Goal: Contribute content: Contribute content

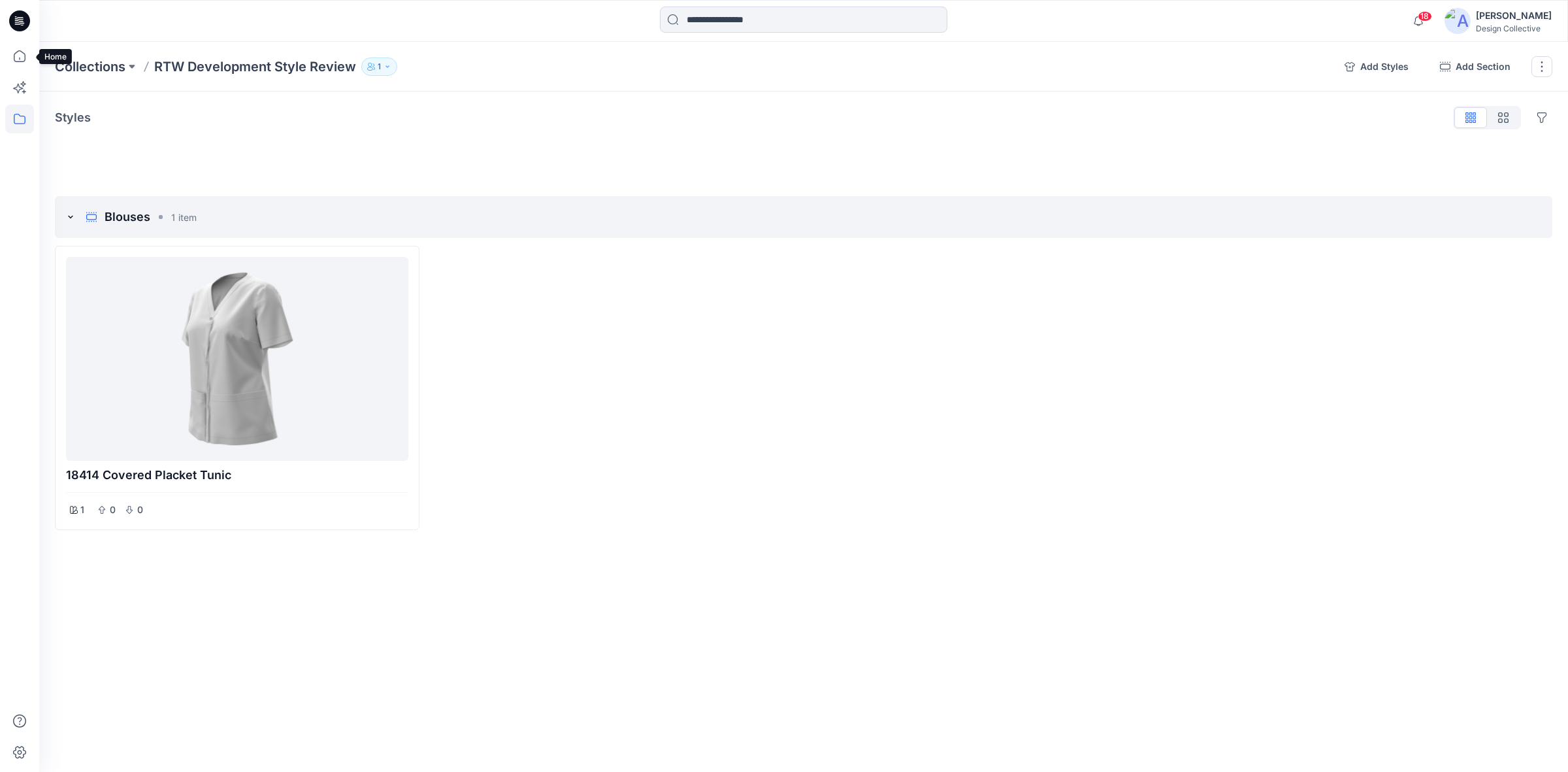
click at [12, 34] on icon at bounding box center [20, 20] width 21 height 42
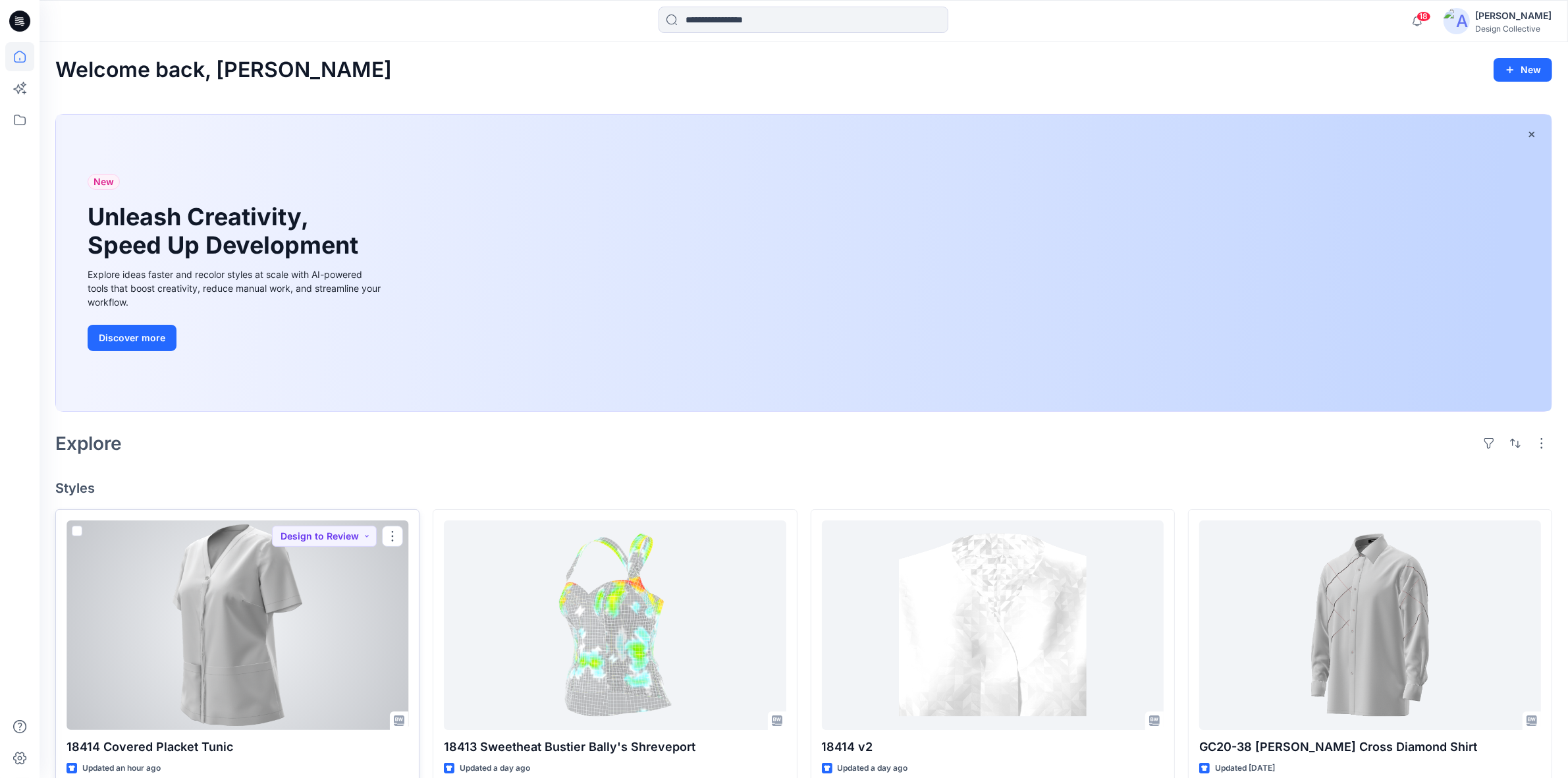
click at [307, 606] on div at bounding box center [237, 625] width 342 height 209
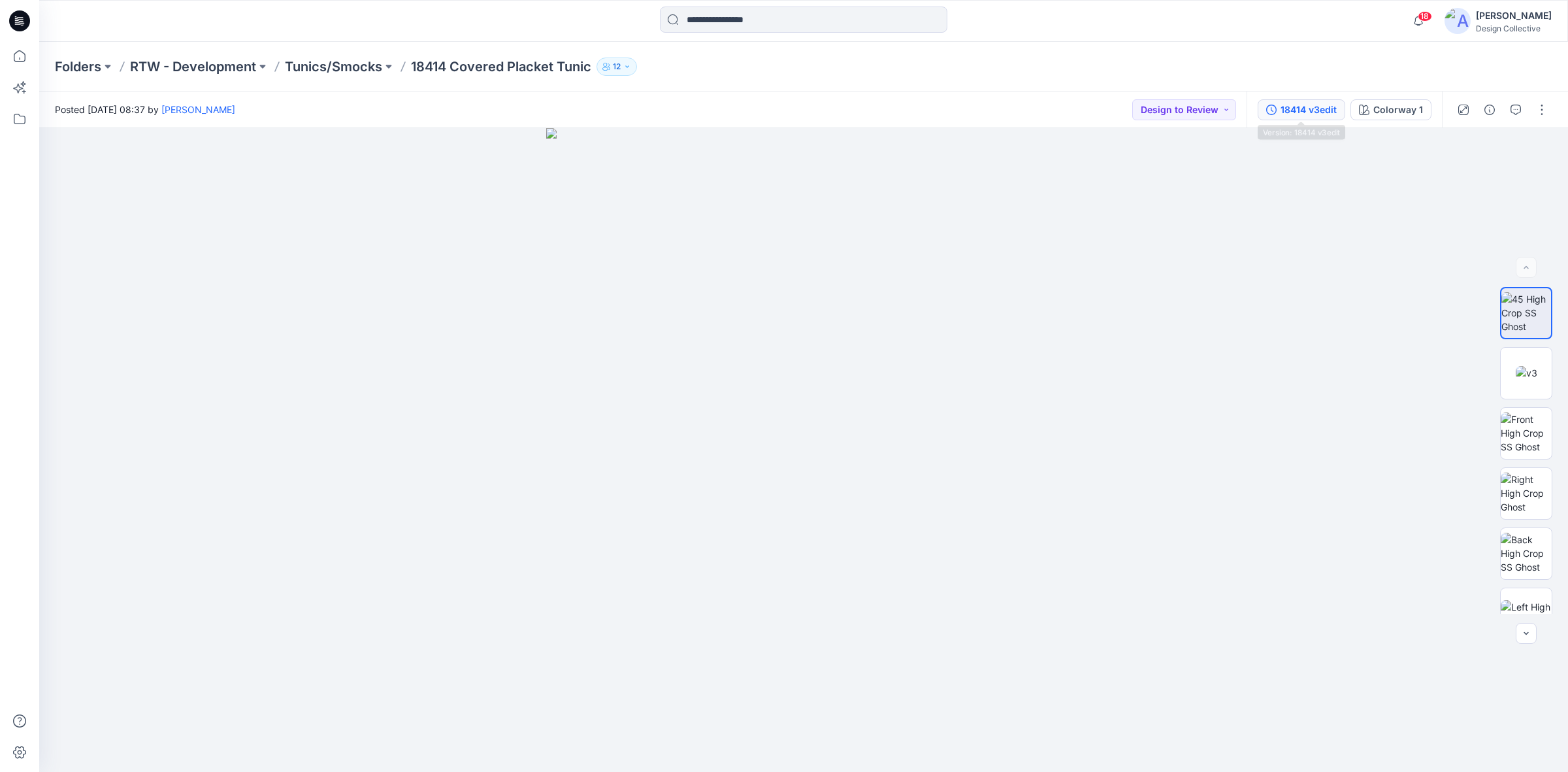
click at [1311, 116] on div "18414 v3edit" at bounding box center [1309, 110] width 56 height 14
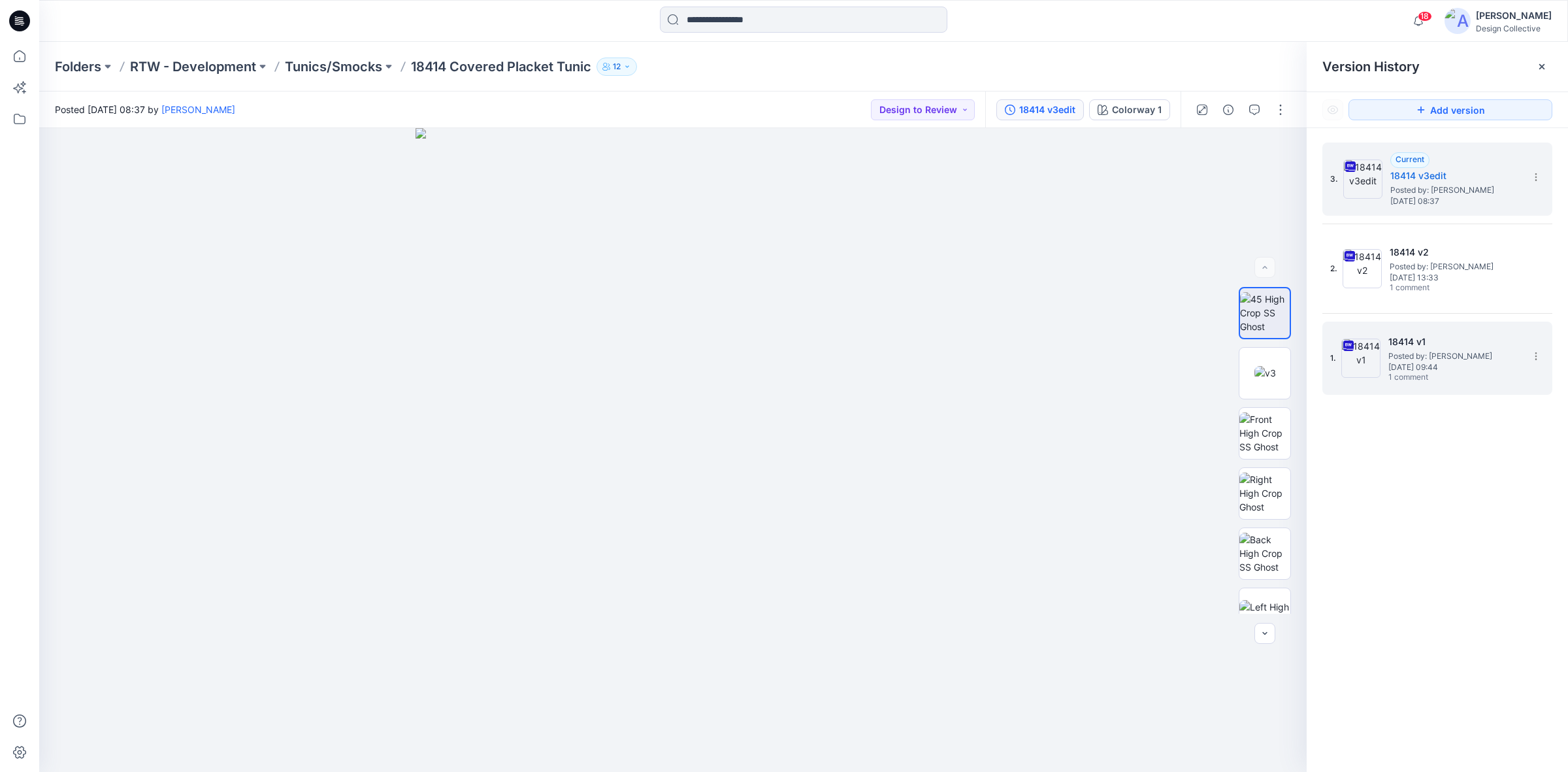
click at [1452, 344] on h5 "18414 v1" at bounding box center [1454, 342] width 131 height 16
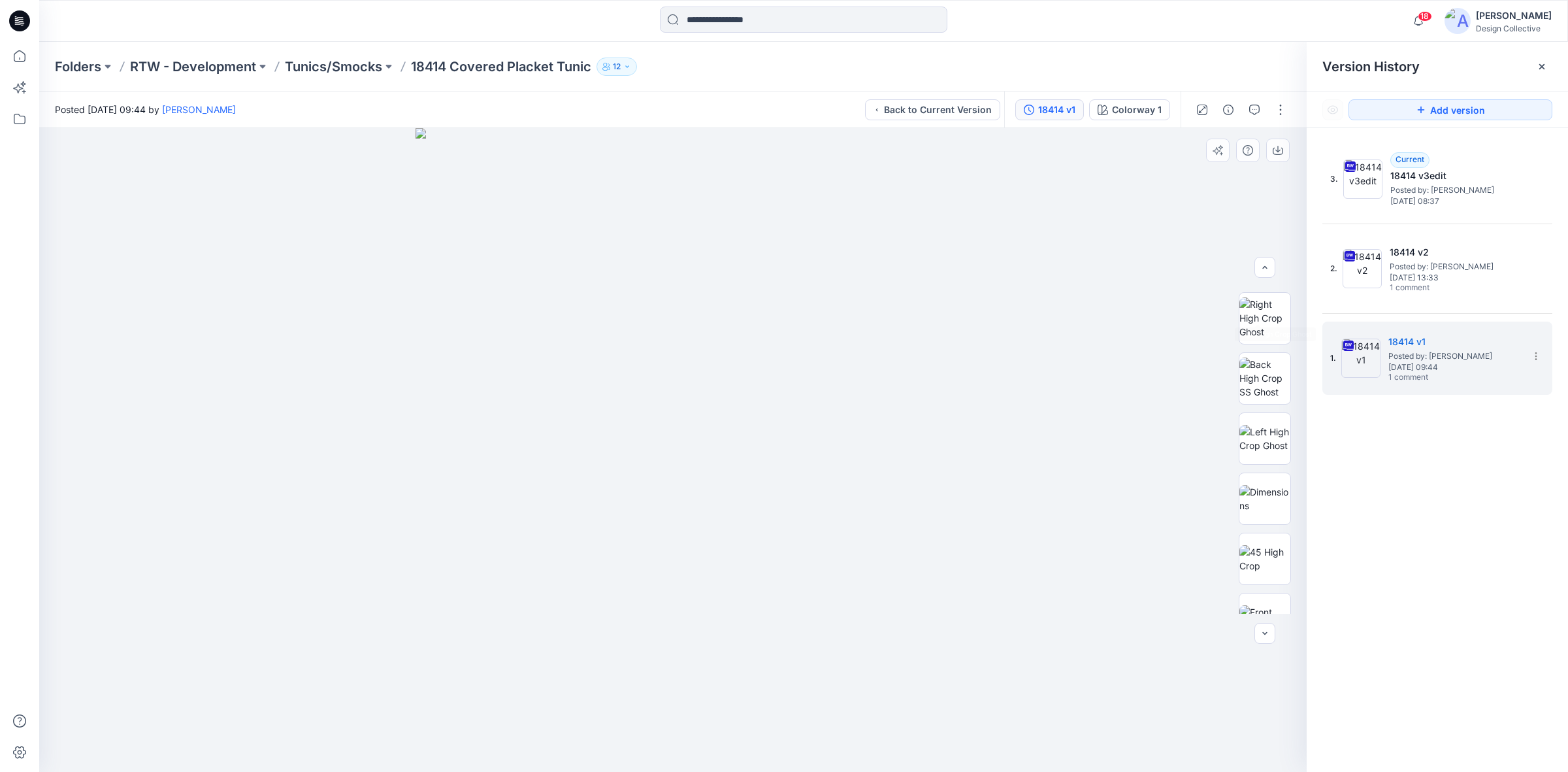
scroll to position [136, 0]
click at [1265, 471] on img at bounding box center [1265, 477] width 51 height 27
click at [1047, 109] on div "18414 v1" at bounding box center [1057, 110] width 38 height 14
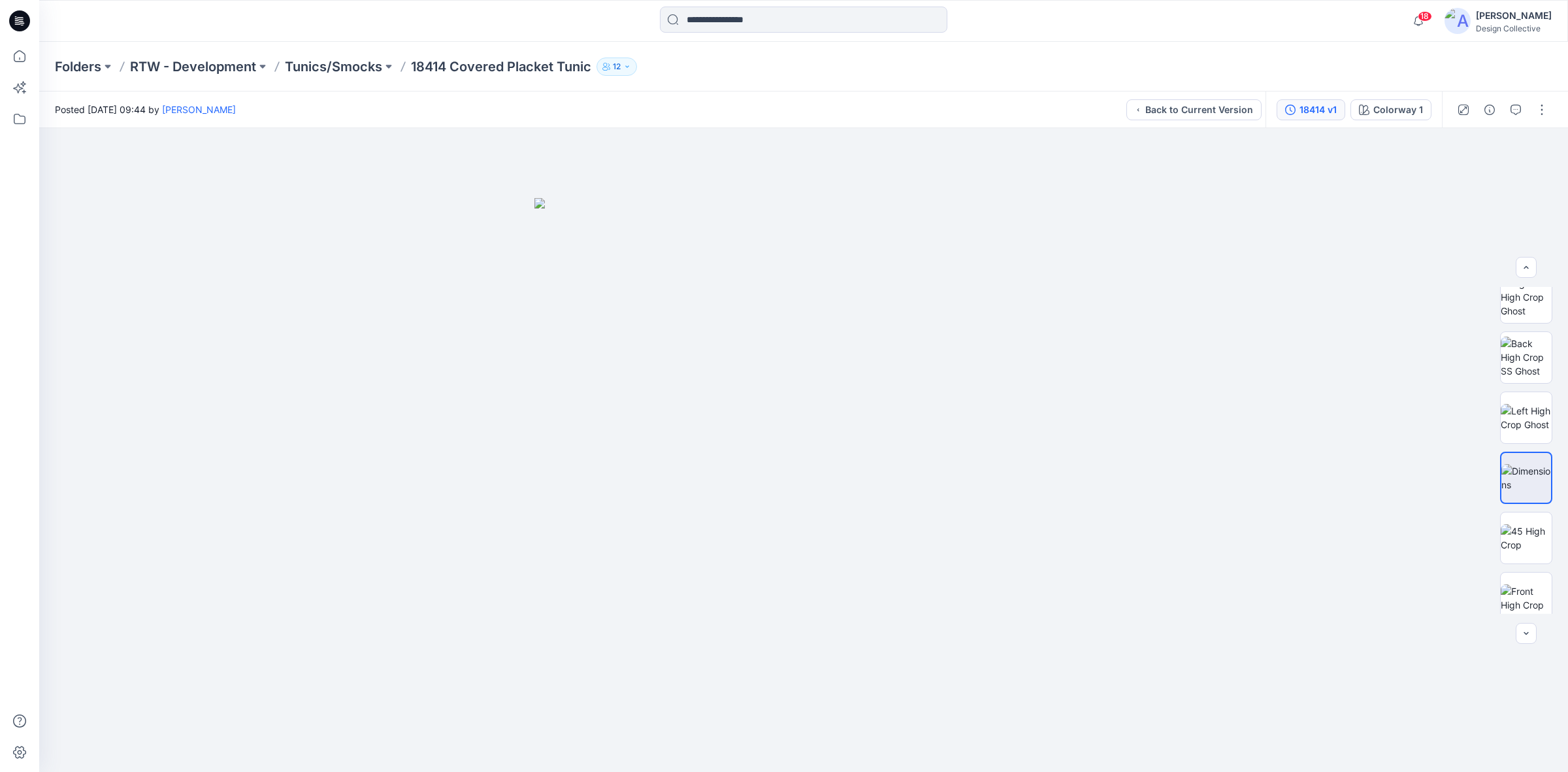
click at [1320, 113] on div "18414 v1" at bounding box center [1318, 110] width 38 height 14
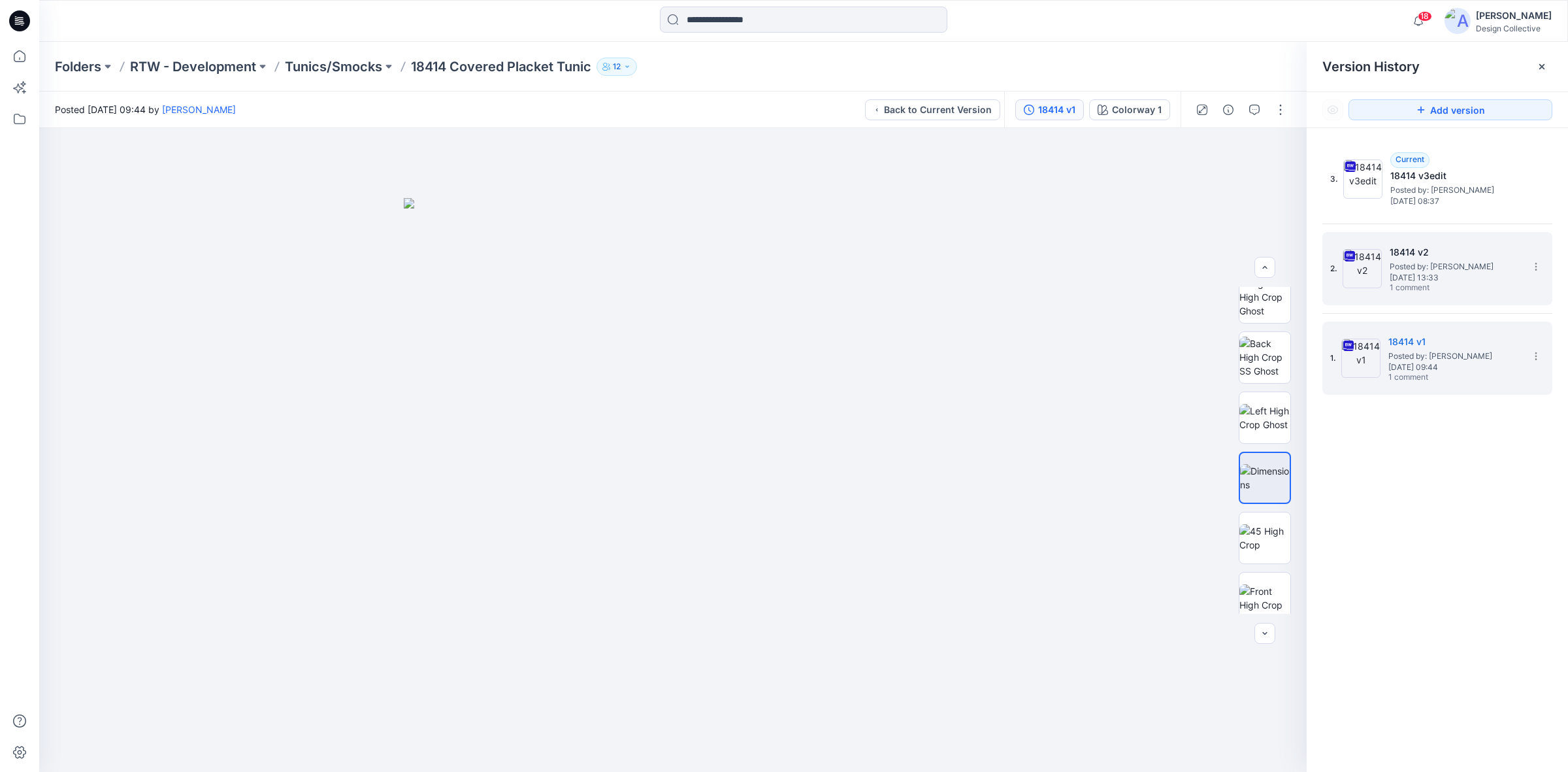
click at [1419, 275] on span "Tuesday, September 09, 2025 13:33" at bounding box center [1454, 277] width 131 height 9
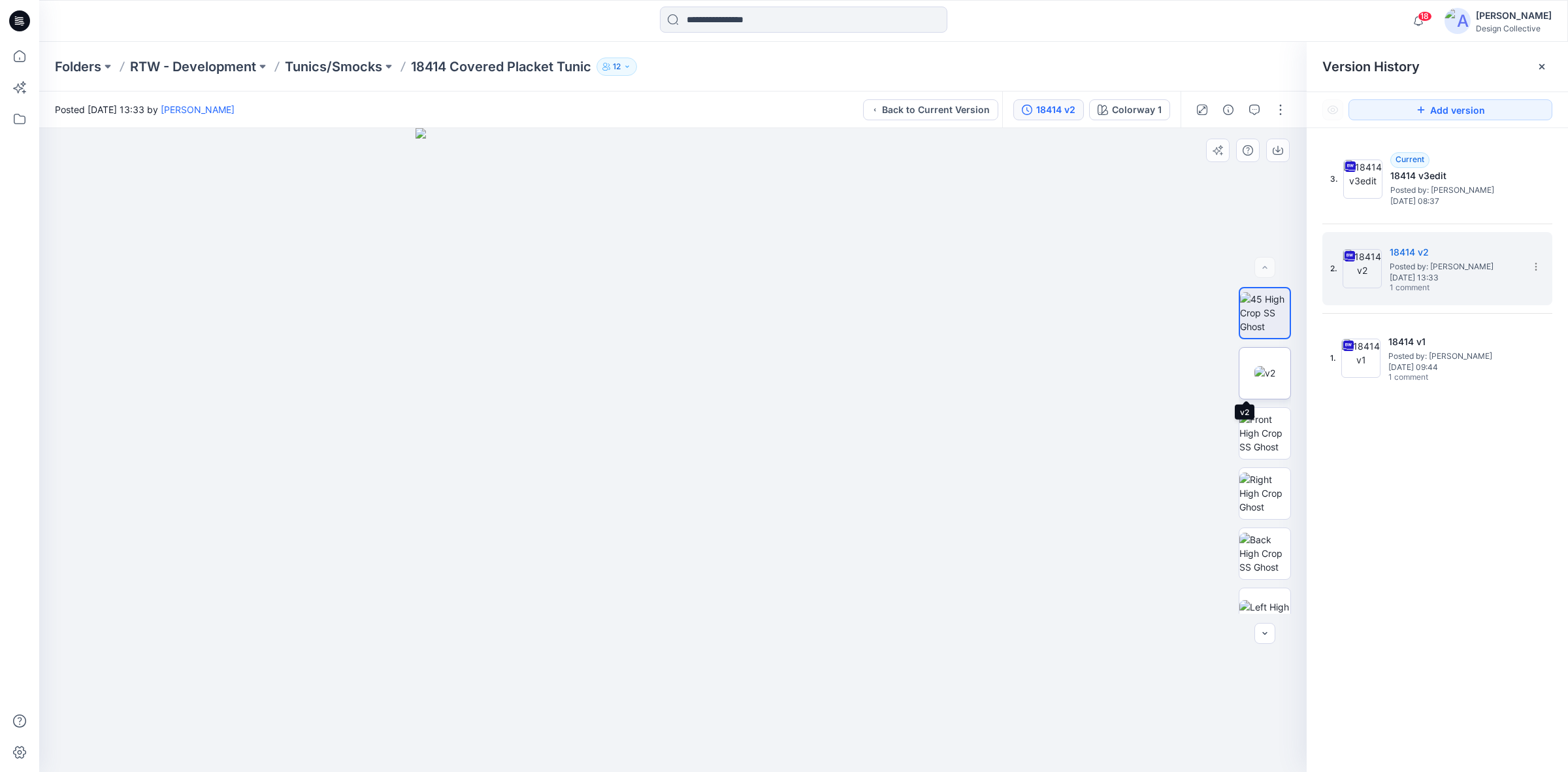
click at [1261, 366] on img at bounding box center [1265, 373] width 21 height 14
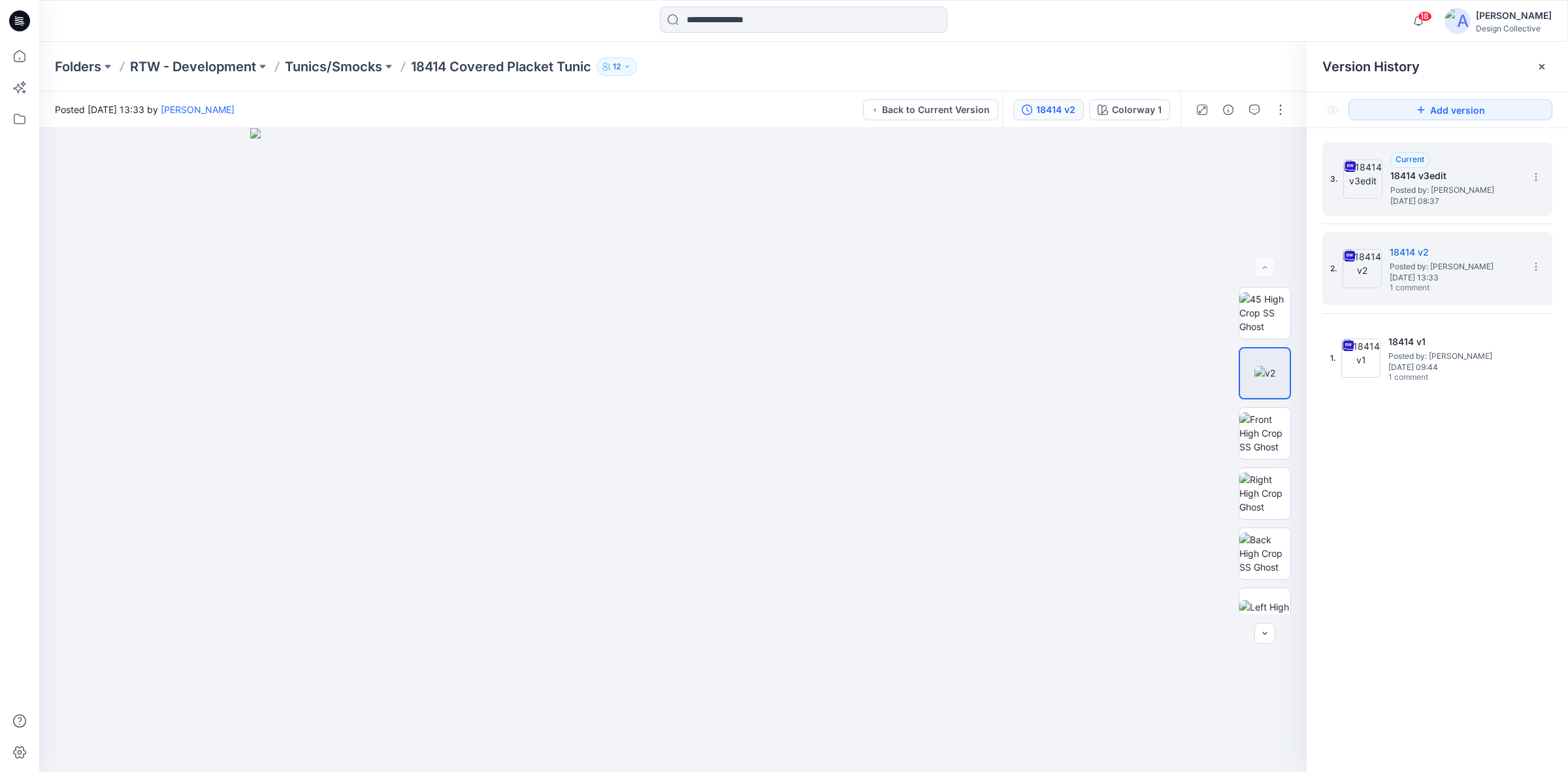
click at [1392, 210] on div "3. Current 18414 v3edit Posted by: Jennifer Grana Thursday, September 11, 2025 …" at bounding box center [1428, 179] width 196 height 63
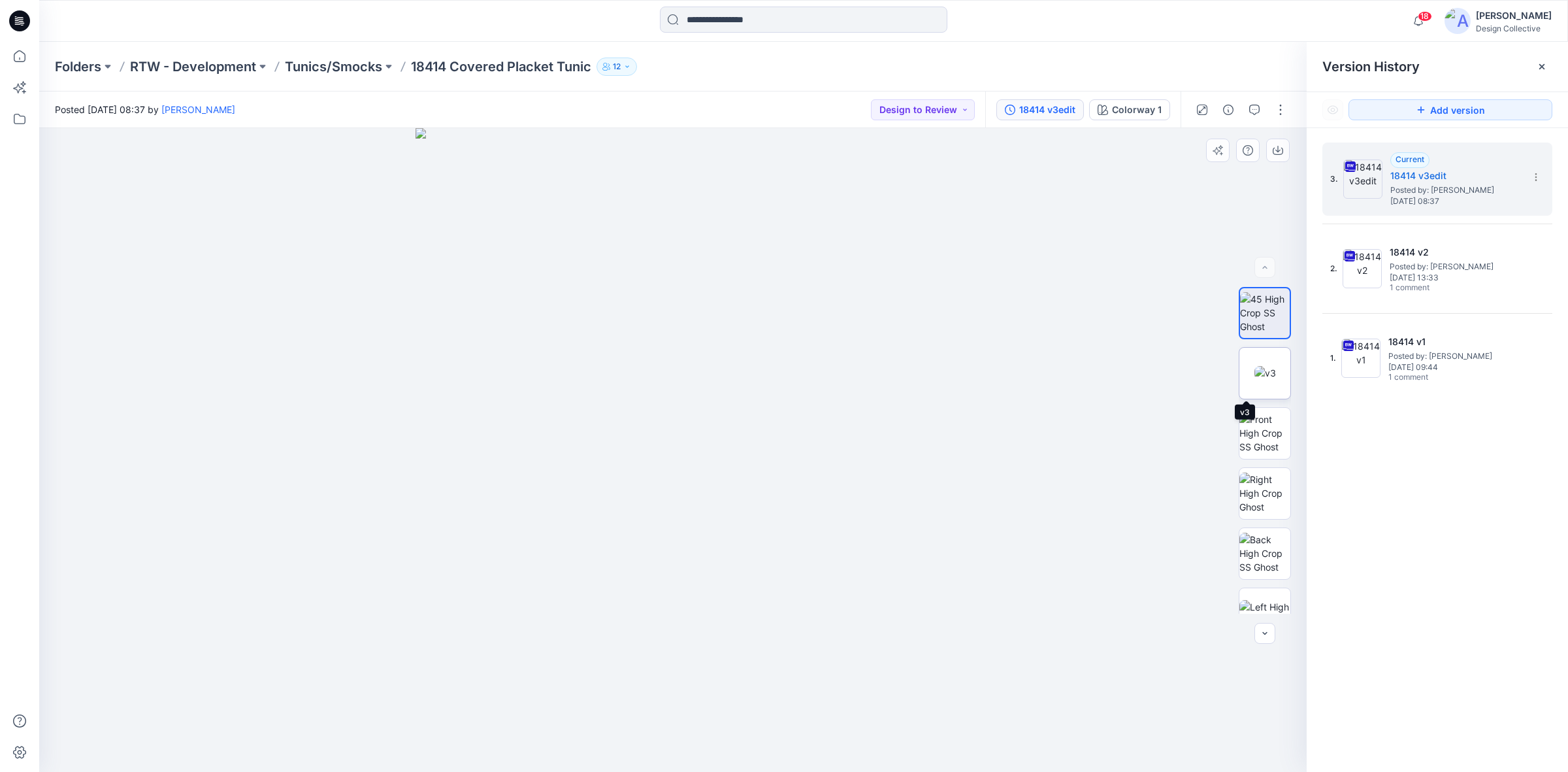
click at [1259, 379] on img at bounding box center [1266, 373] width 22 height 14
click at [328, 63] on p "Tunics/Smocks" at bounding box center [334, 66] width 97 height 18
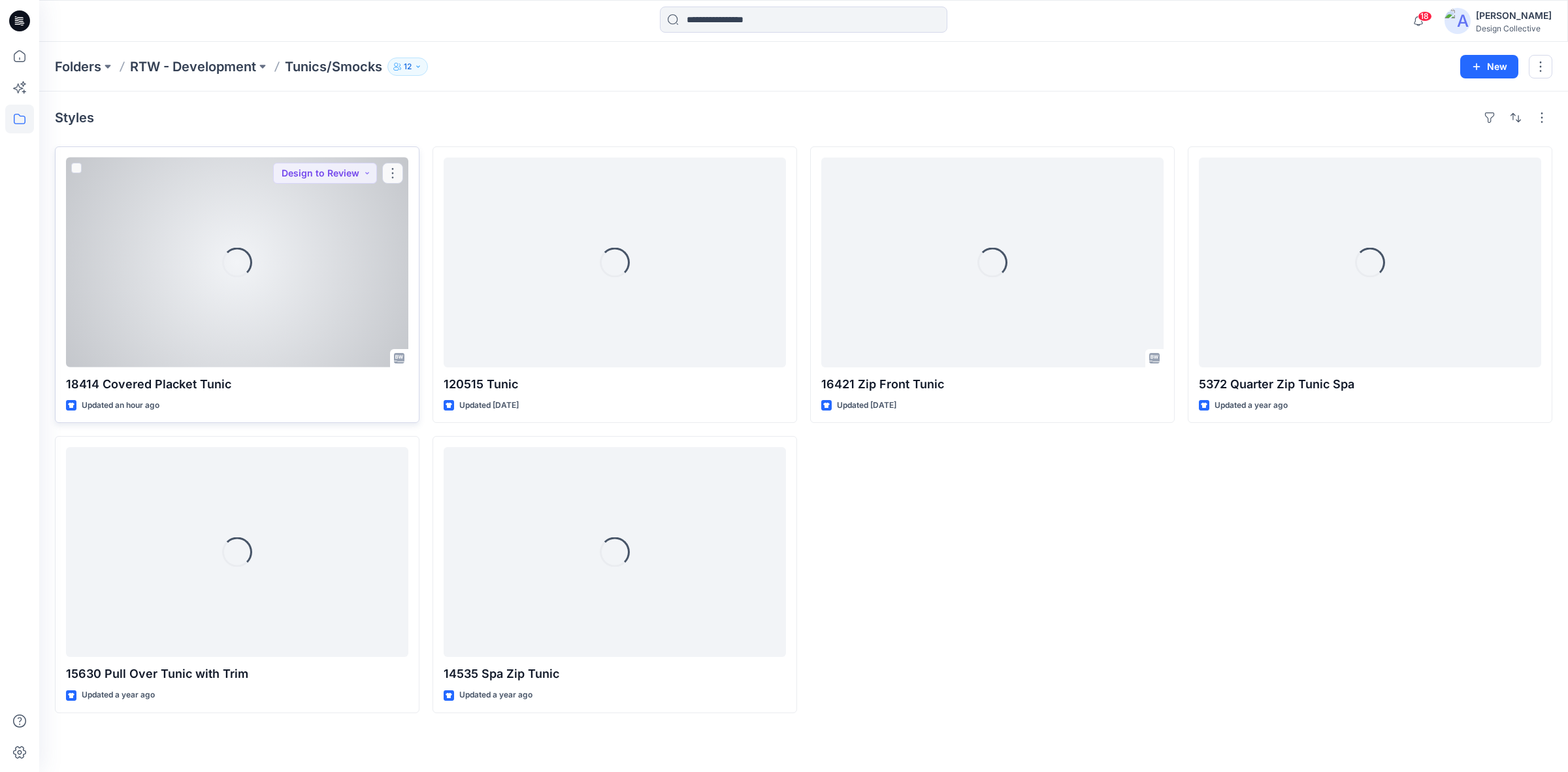
click at [306, 239] on div "Loading..." at bounding box center [237, 263] width 342 height 210
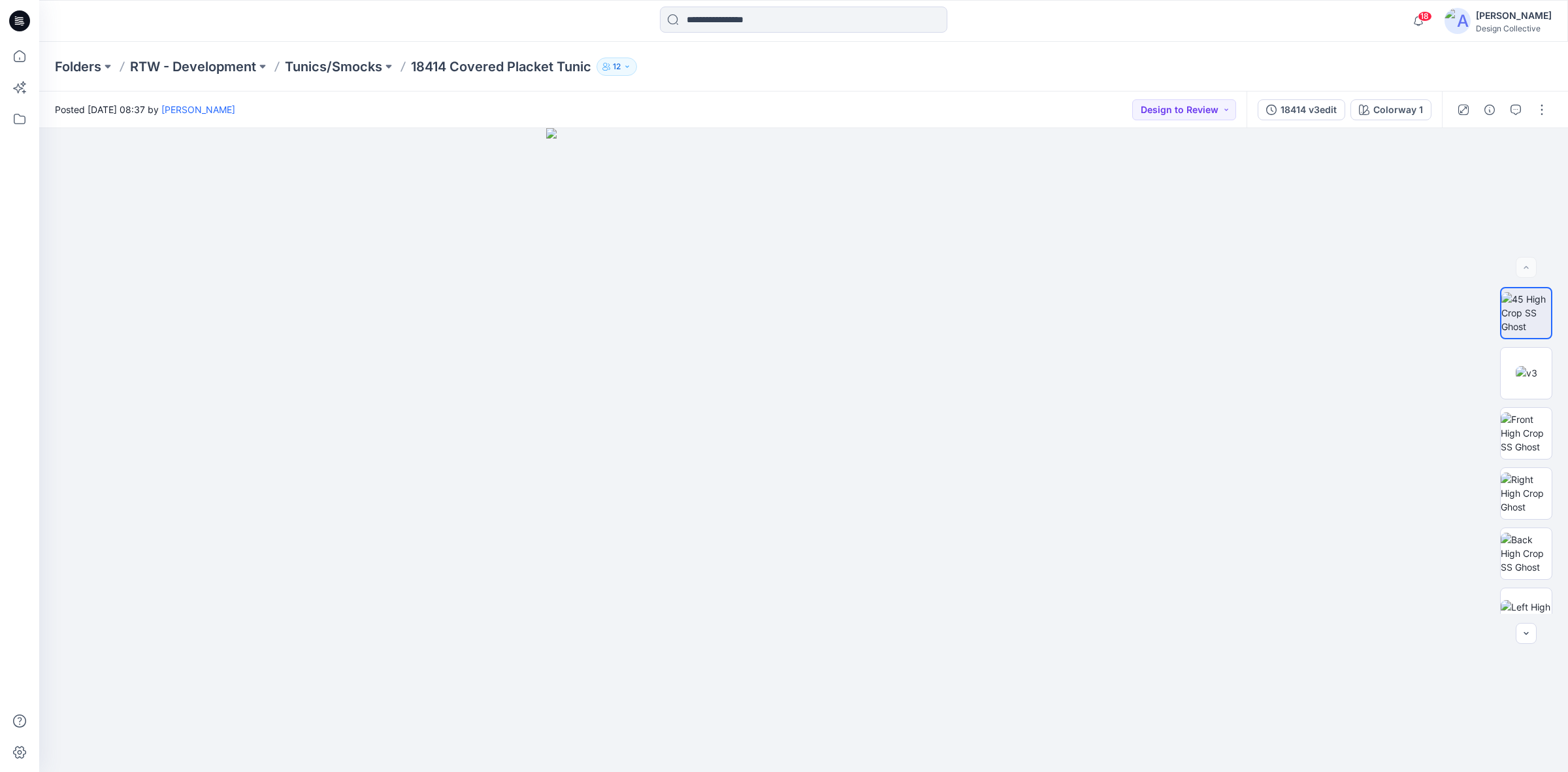
click at [1554, 100] on div at bounding box center [1502, 110] width 121 height 37
click at [1540, 108] on button "button" at bounding box center [1541, 110] width 21 height 21
click at [1474, 172] on button "Edit" at bounding box center [1487, 176] width 120 height 24
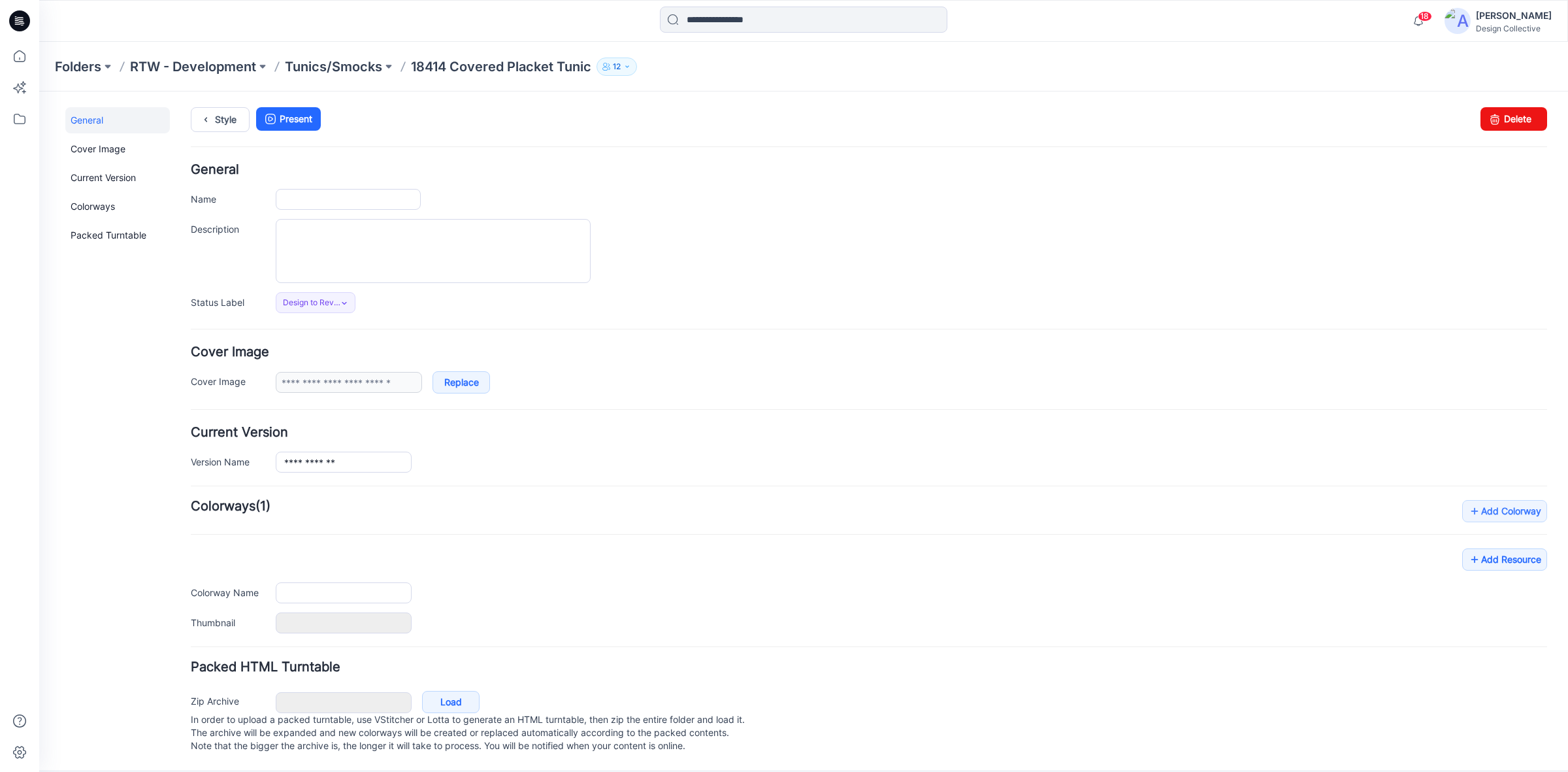
scroll to position [14, 0]
type input "**********"
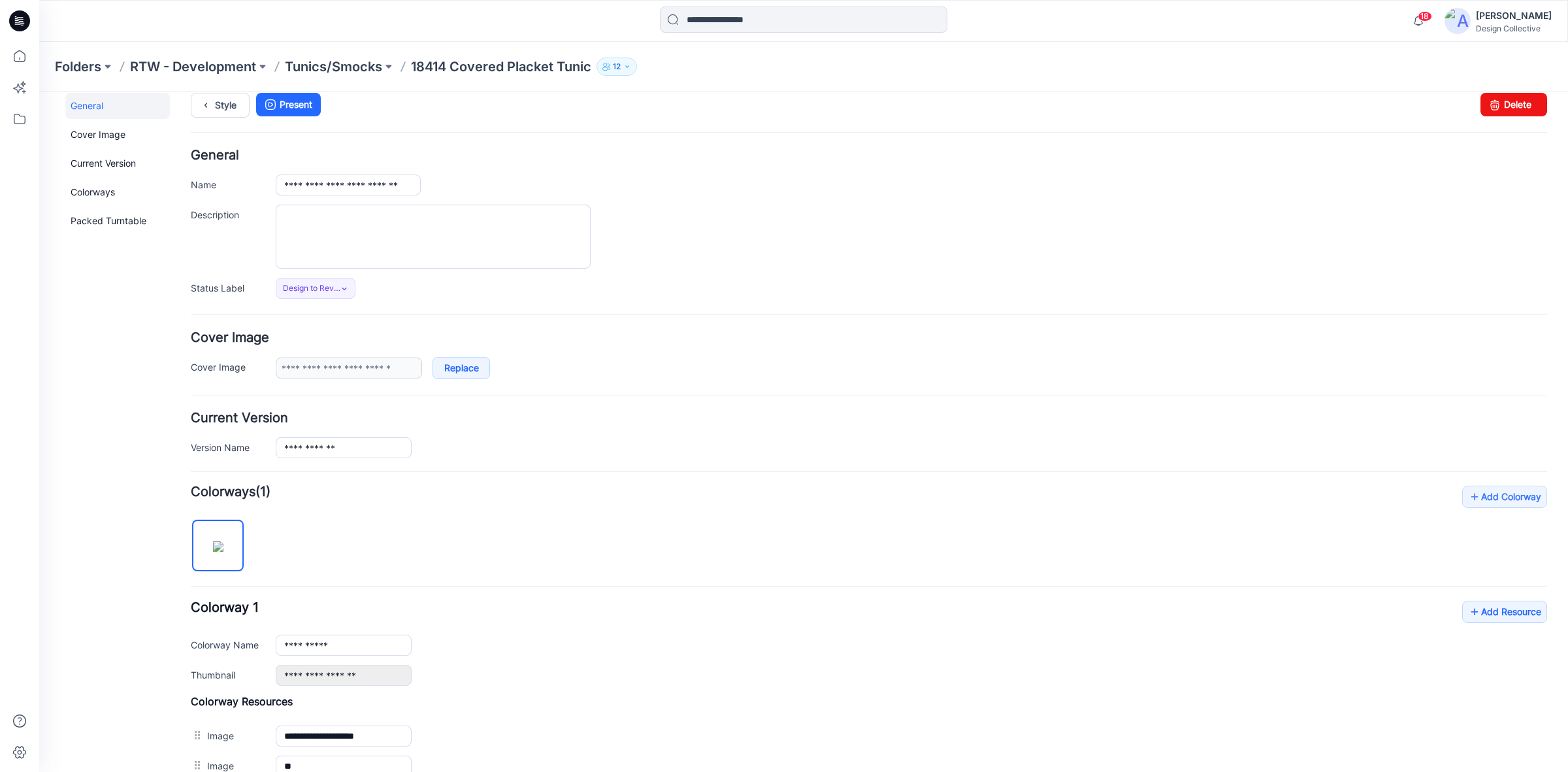
scroll to position [512, 0]
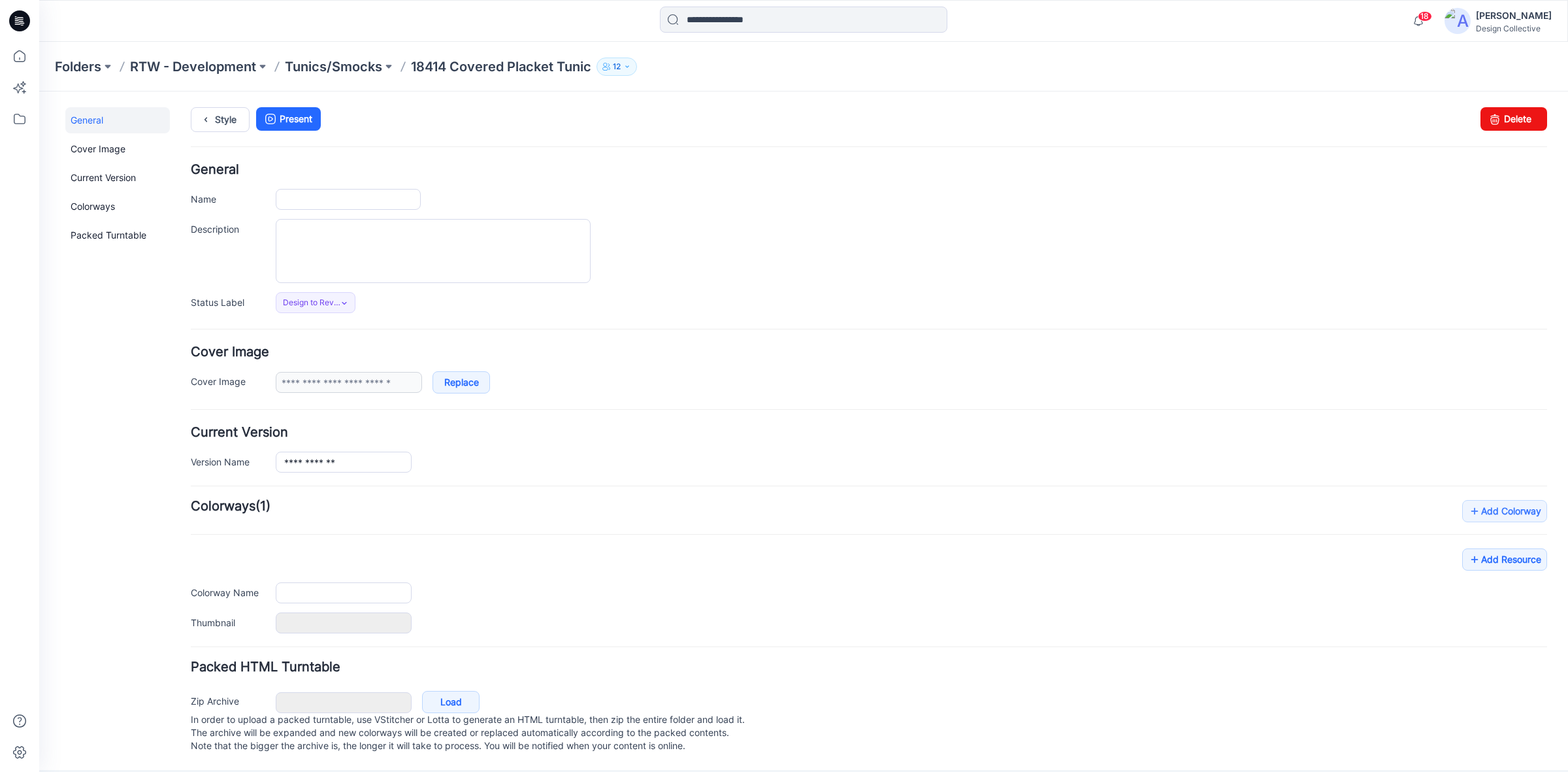
type input "**********"
